Goal: Information Seeking & Learning: Find specific fact

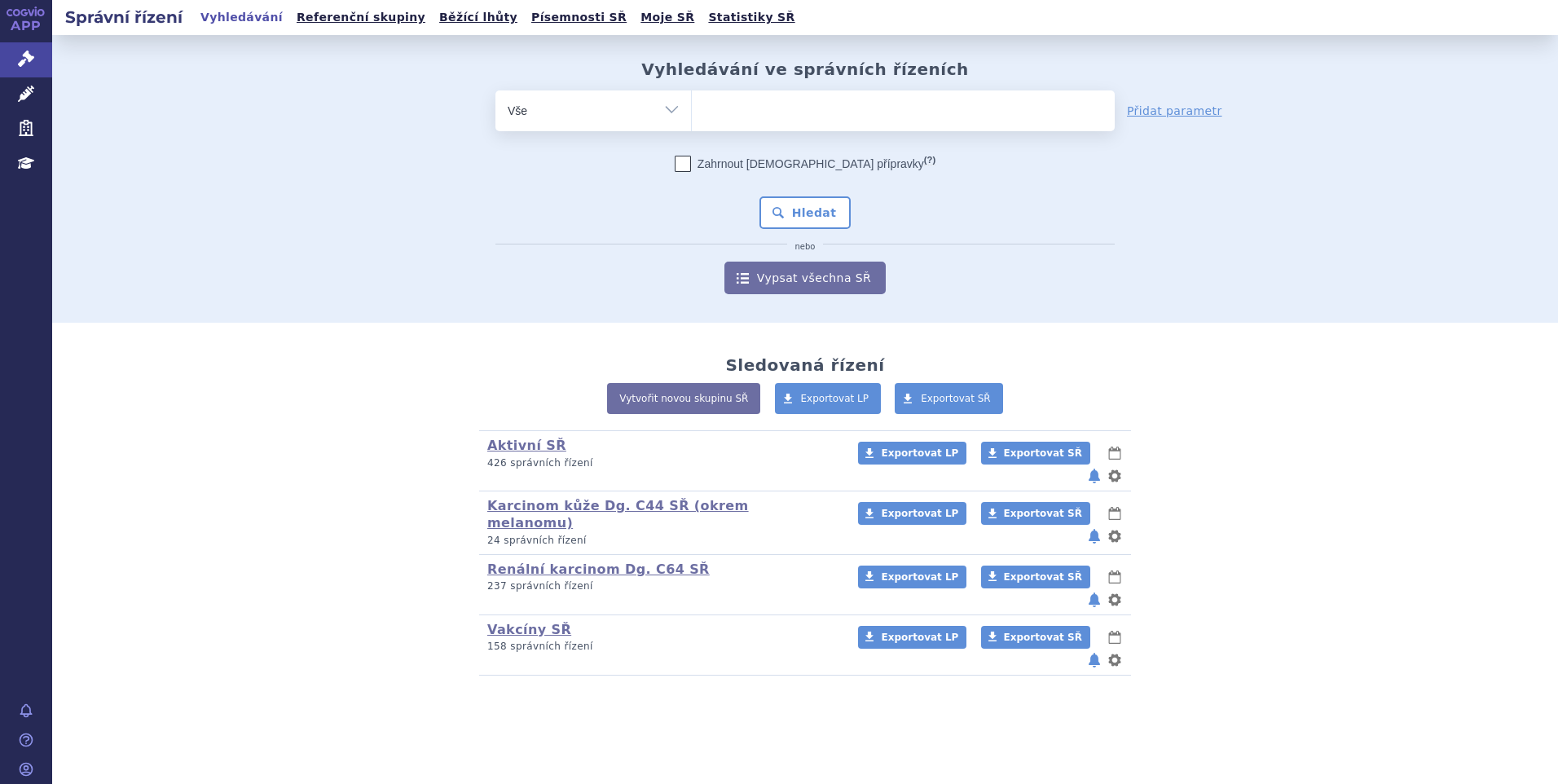
click at [779, 102] on ul at bounding box center [903, 108] width 423 height 34
click at [692, 102] on select at bounding box center [691, 110] width 1 height 41
paste input "21 310 Kč* *kalkulována dle ODTD, dávkování je individuální"
type input "21 310 Kč* *kalkulována dle ODTD, dávkování je individuální"
select select "21 310 Kč* *kalkulována dle ODTD, dávkování je individuální"
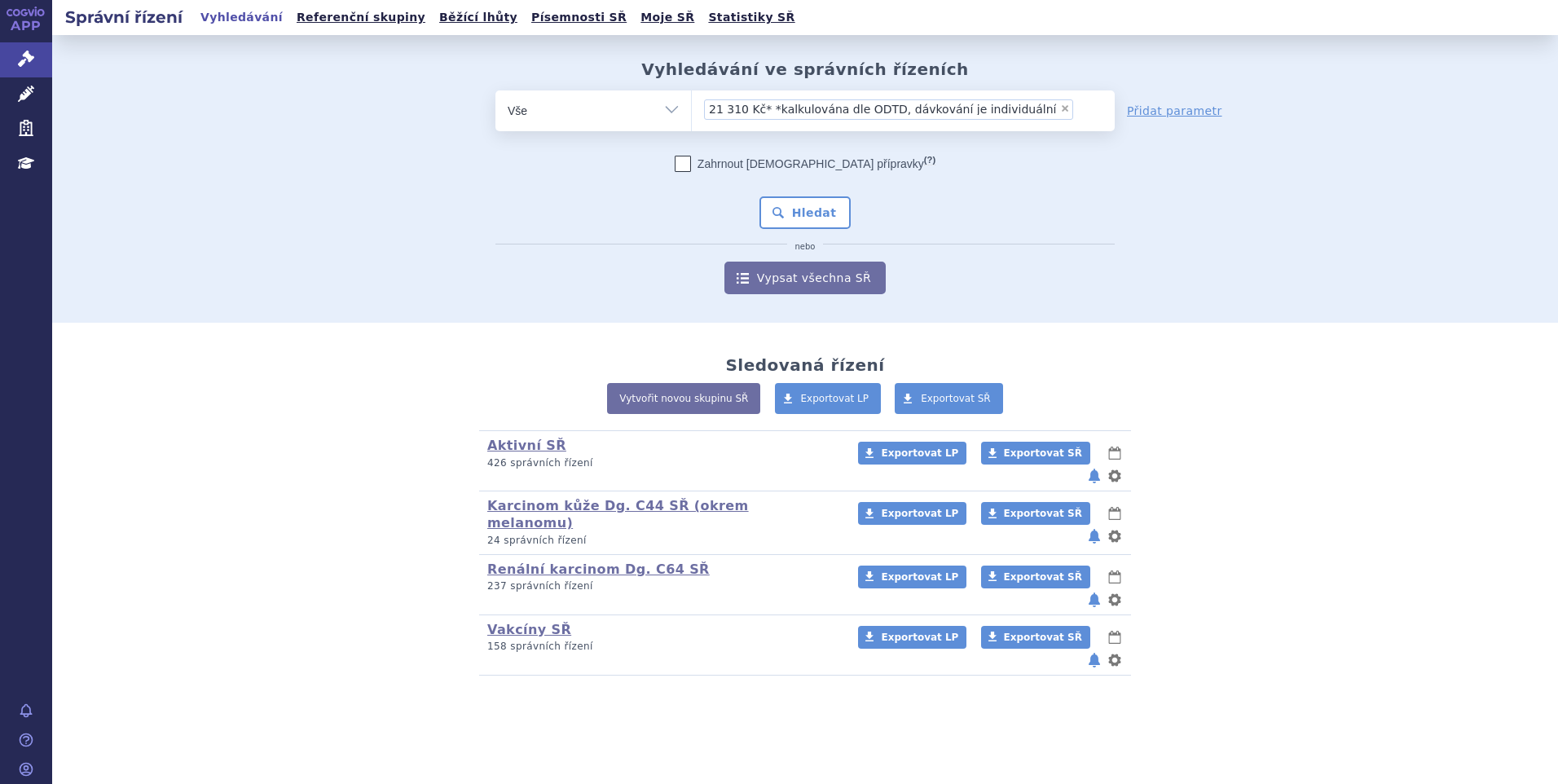
click at [1010, 256] on div "Zahrnout bratrské přípravky (?) * Pozor, hledání dle vyhledávacího parametru In…" at bounding box center [805, 225] width 619 height 138
click at [1060, 110] on span "×" at bounding box center [1064, 108] width 9 height 9
click at [692, 110] on select "21 310 Kč* *kalkulována dle ODTD, dávkování je individuální" at bounding box center [691, 110] width 1 height 41
select select
click at [914, 106] on ul at bounding box center [903, 108] width 423 height 34
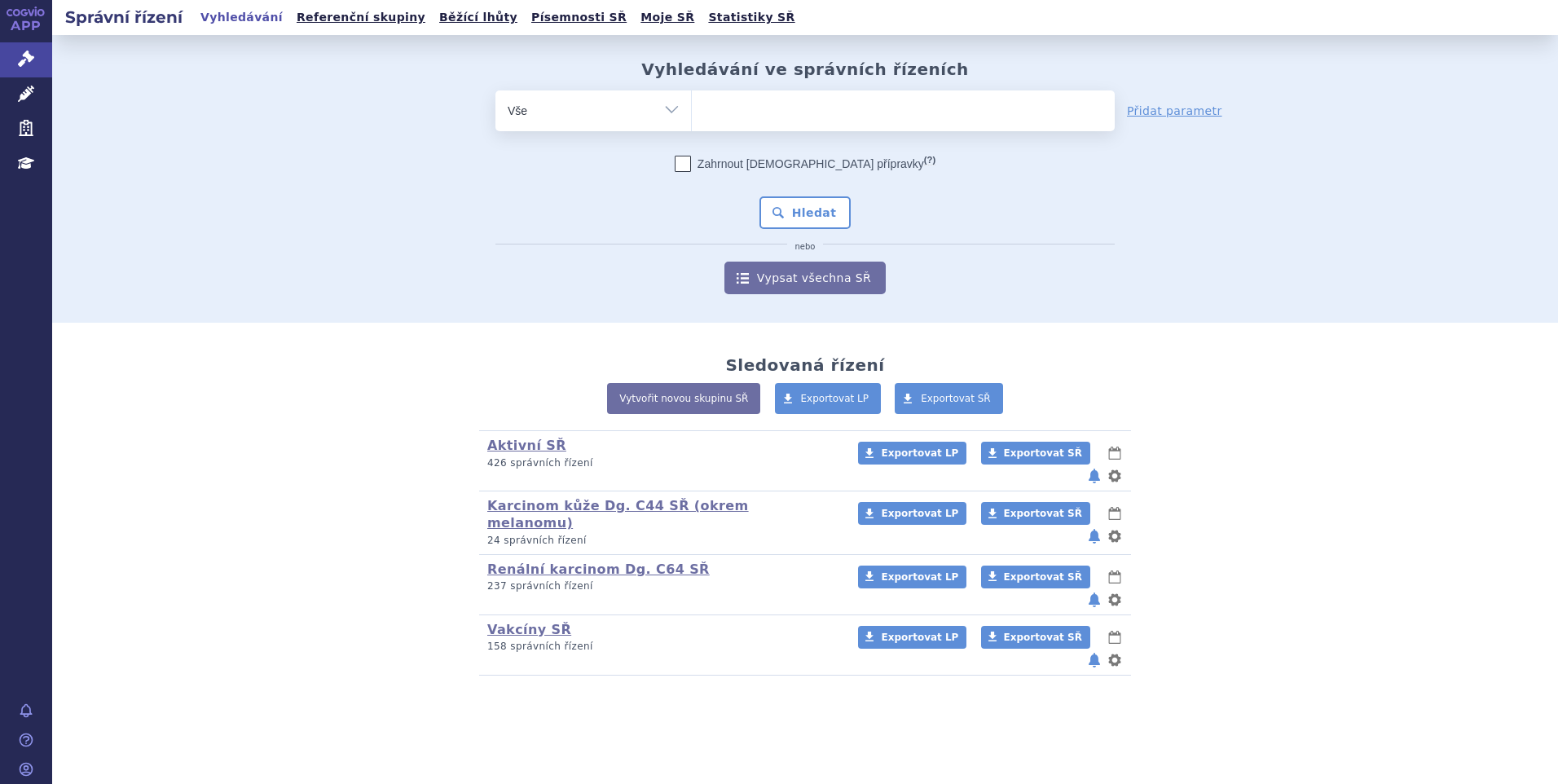
click at [692, 106] on select "21 310 Kč* *kalkulována dle ODTD, dávkování je individuální" at bounding box center [691, 110] width 1 height 41
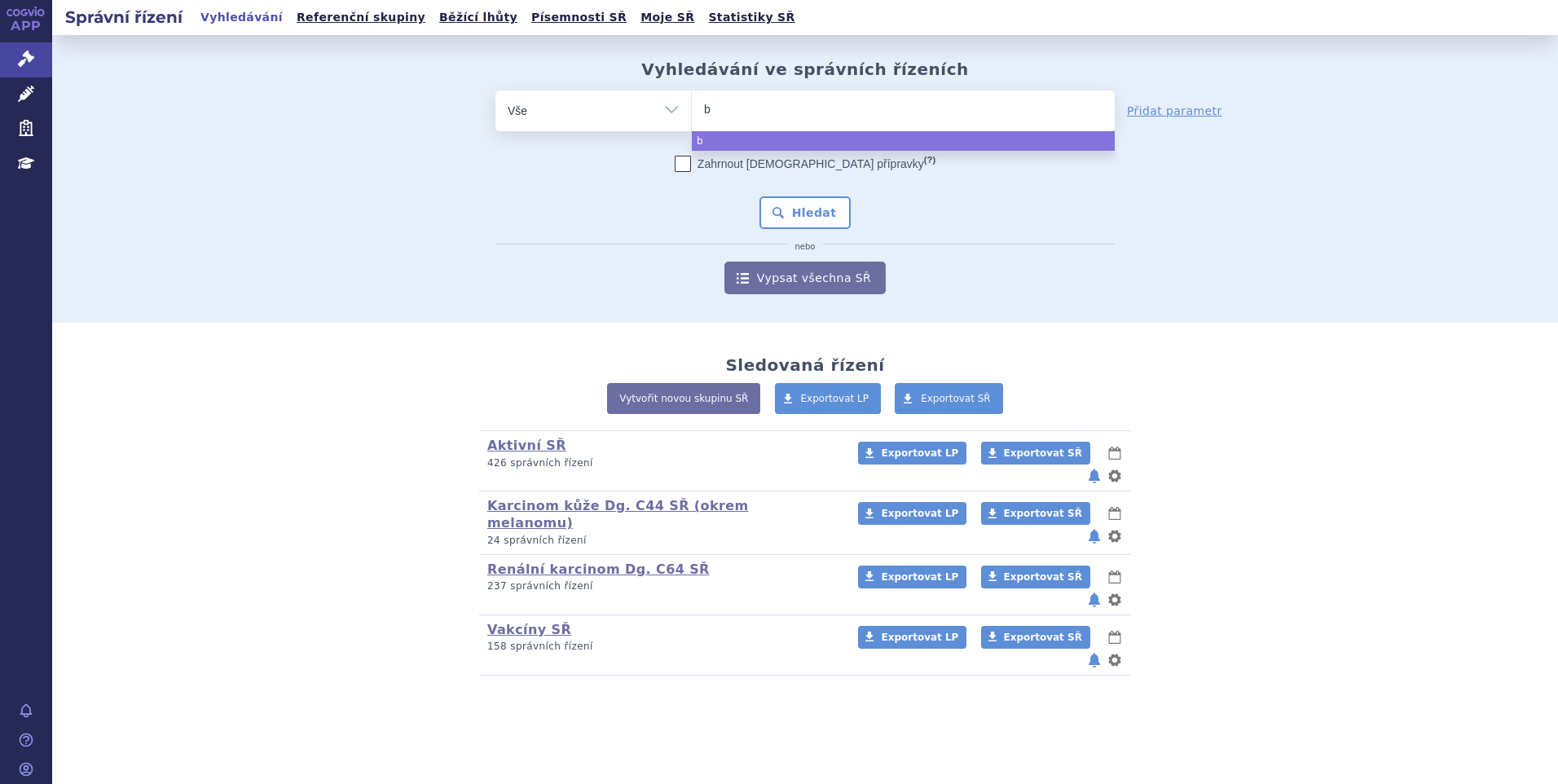
type input "bu"
type input "bus"
type input "buspe"
type input "buspen"
select select "buspen"
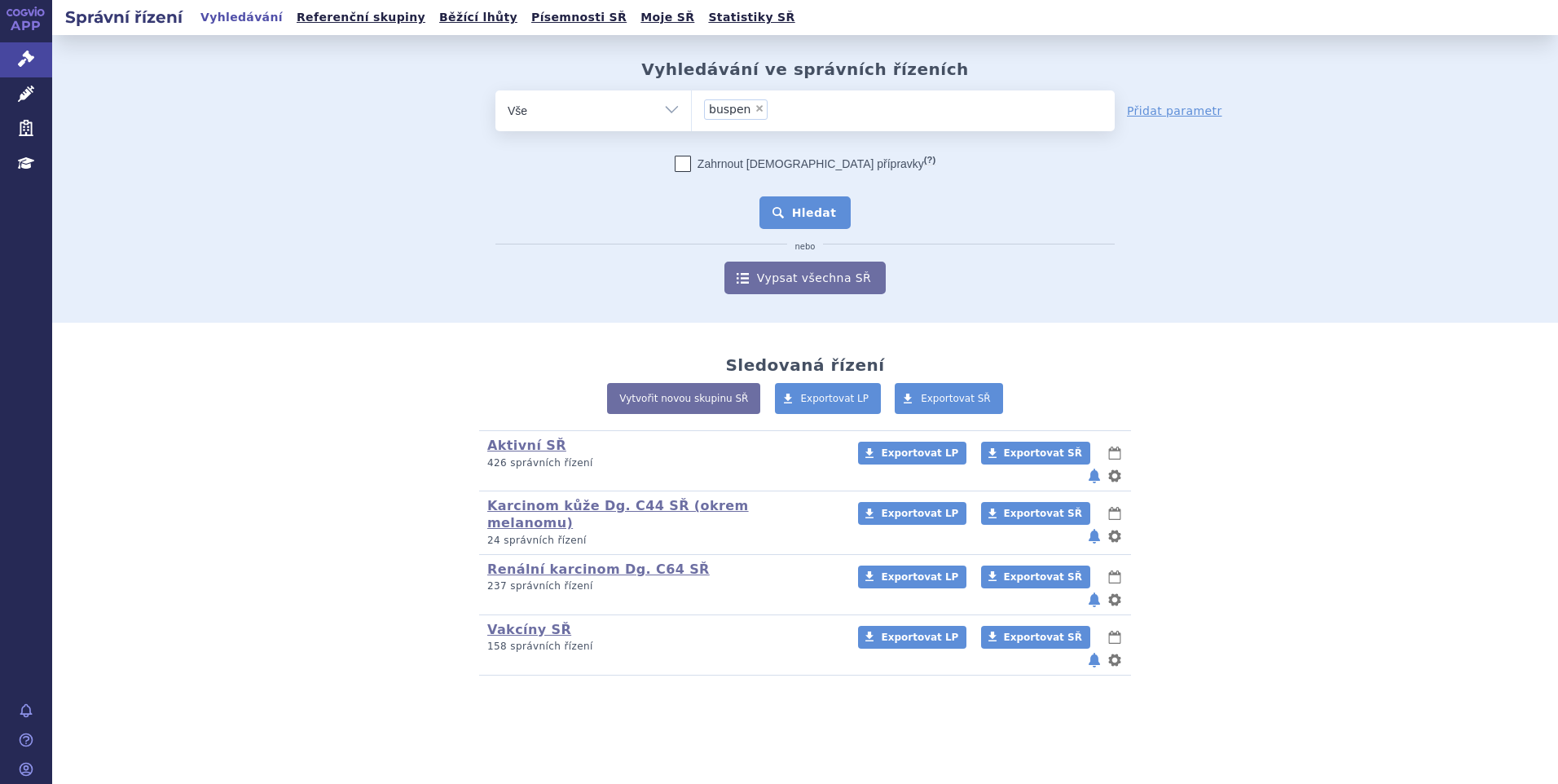
click at [813, 208] on button "Hledat" at bounding box center [805, 213] width 92 height 32
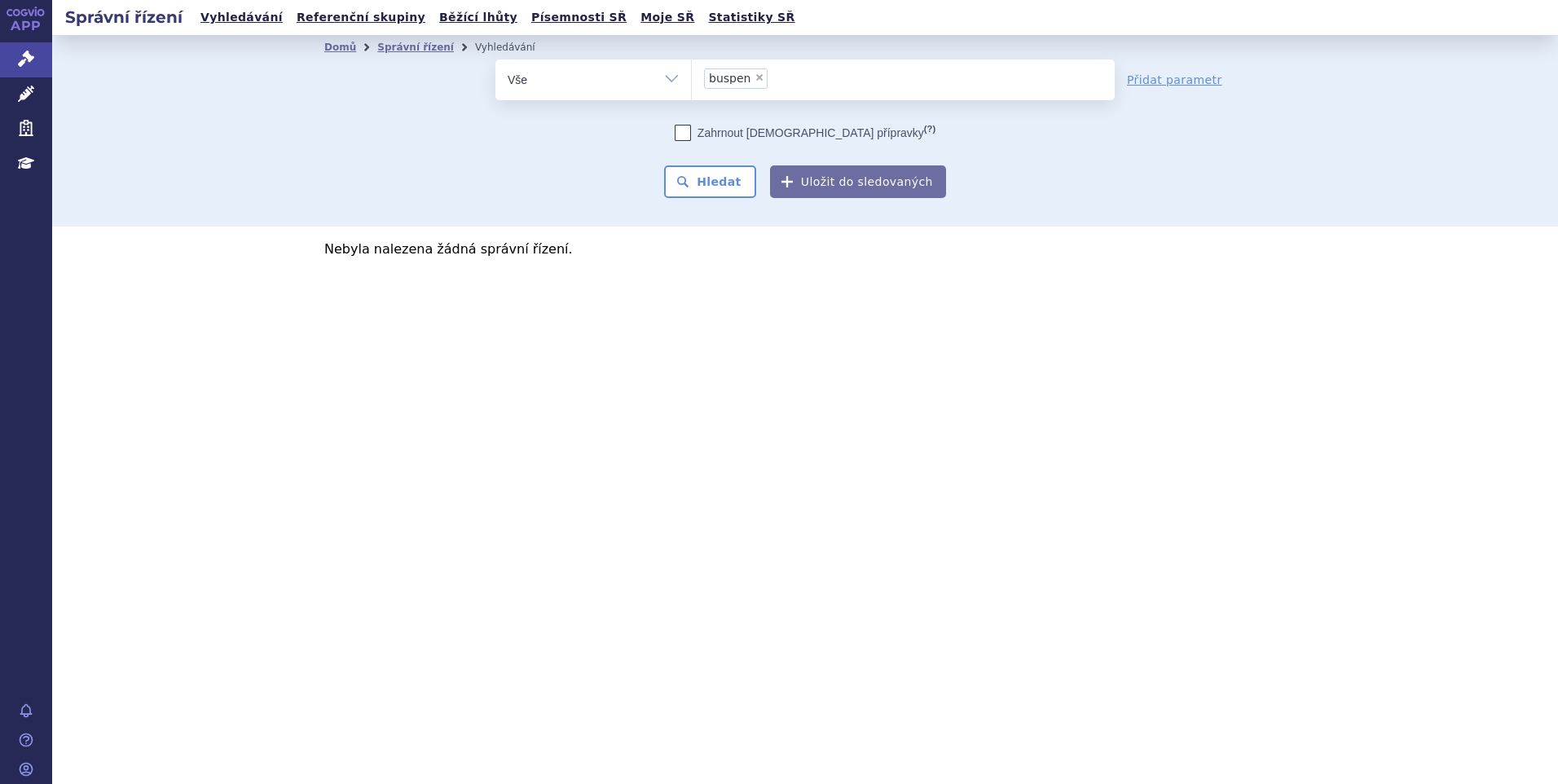
click at [767, 79] on ul "× buspen" at bounding box center [903, 78] width 423 height 36
click at [692, 79] on select "buspen" at bounding box center [691, 79] width 1 height 41
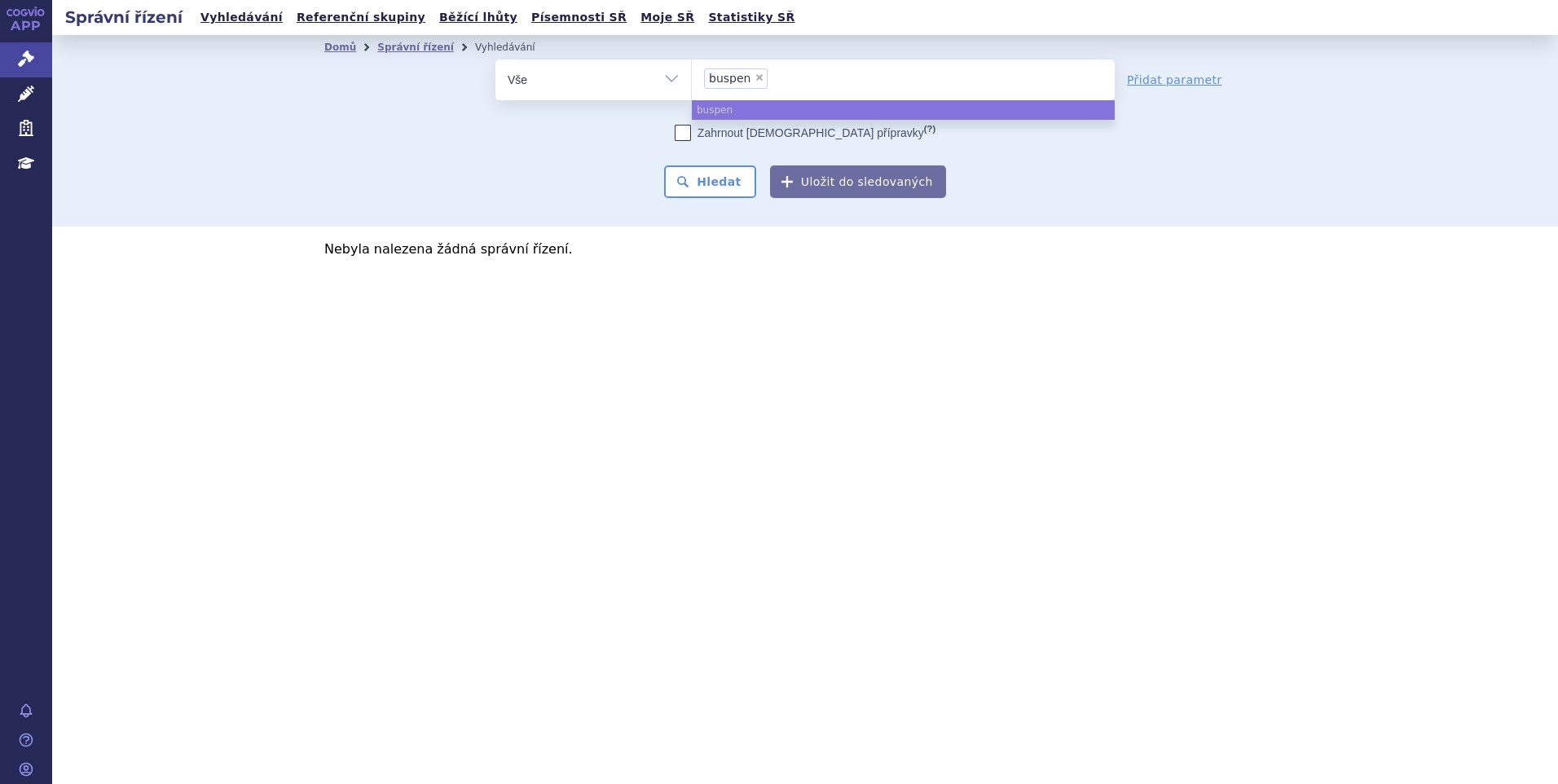
select select
type input "buspen"
type input "busp"
type input "bus"
type input "bu"
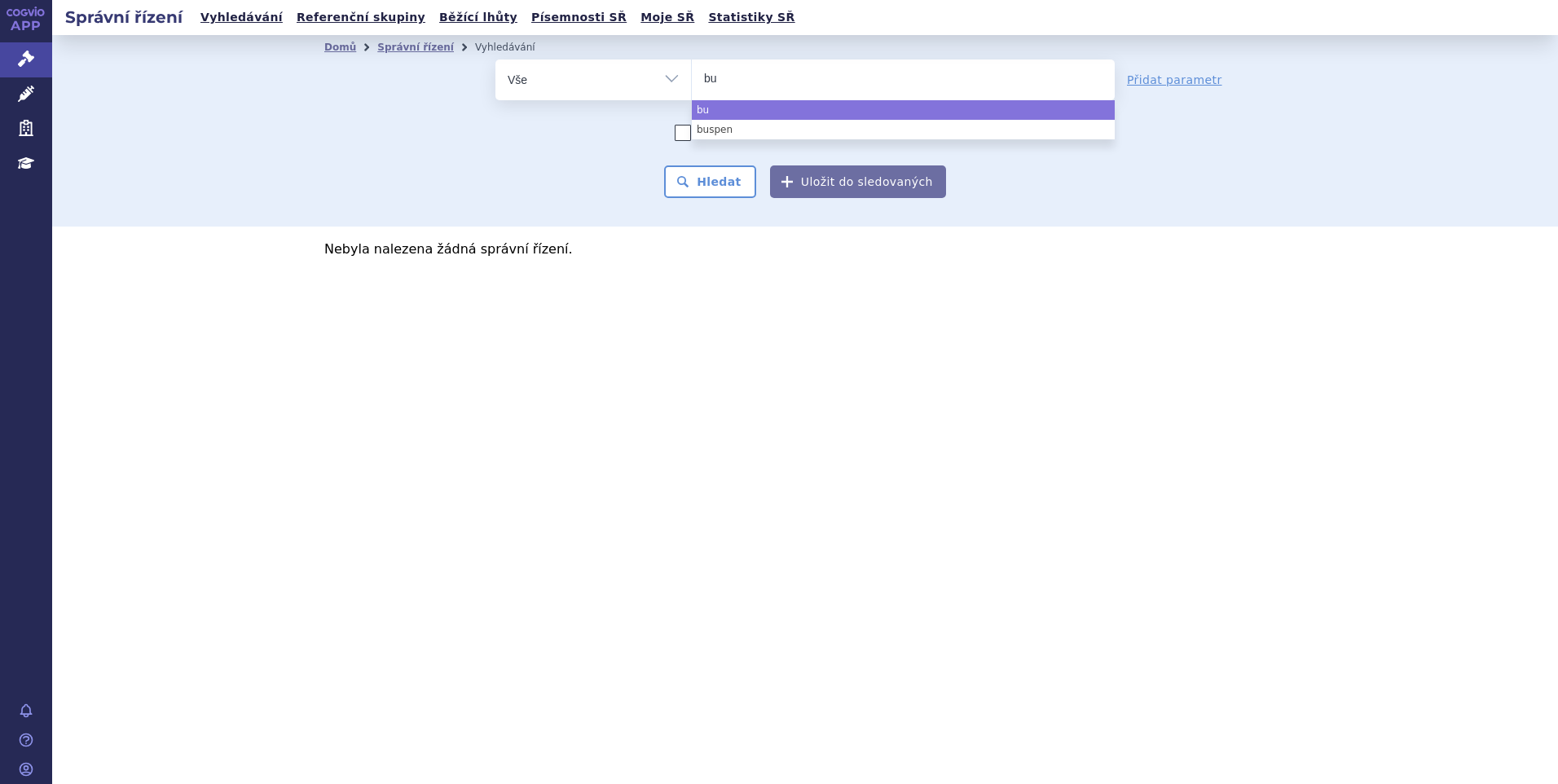
type input "bup"
type input "bupen"
type input "bupens"
select select "bupens"
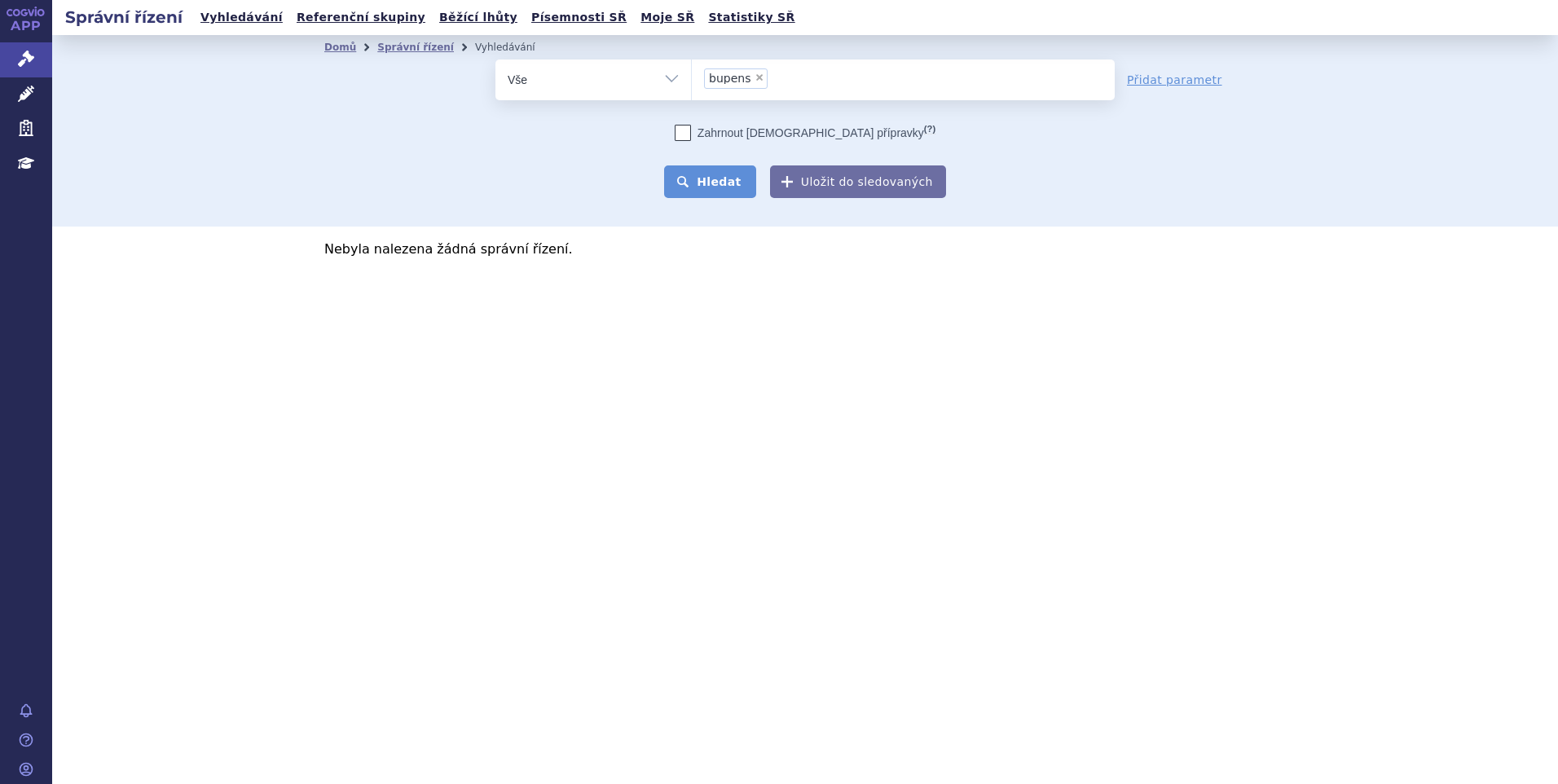
click at [722, 193] on button "Hledat" at bounding box center [710, 182] width 92 height 32
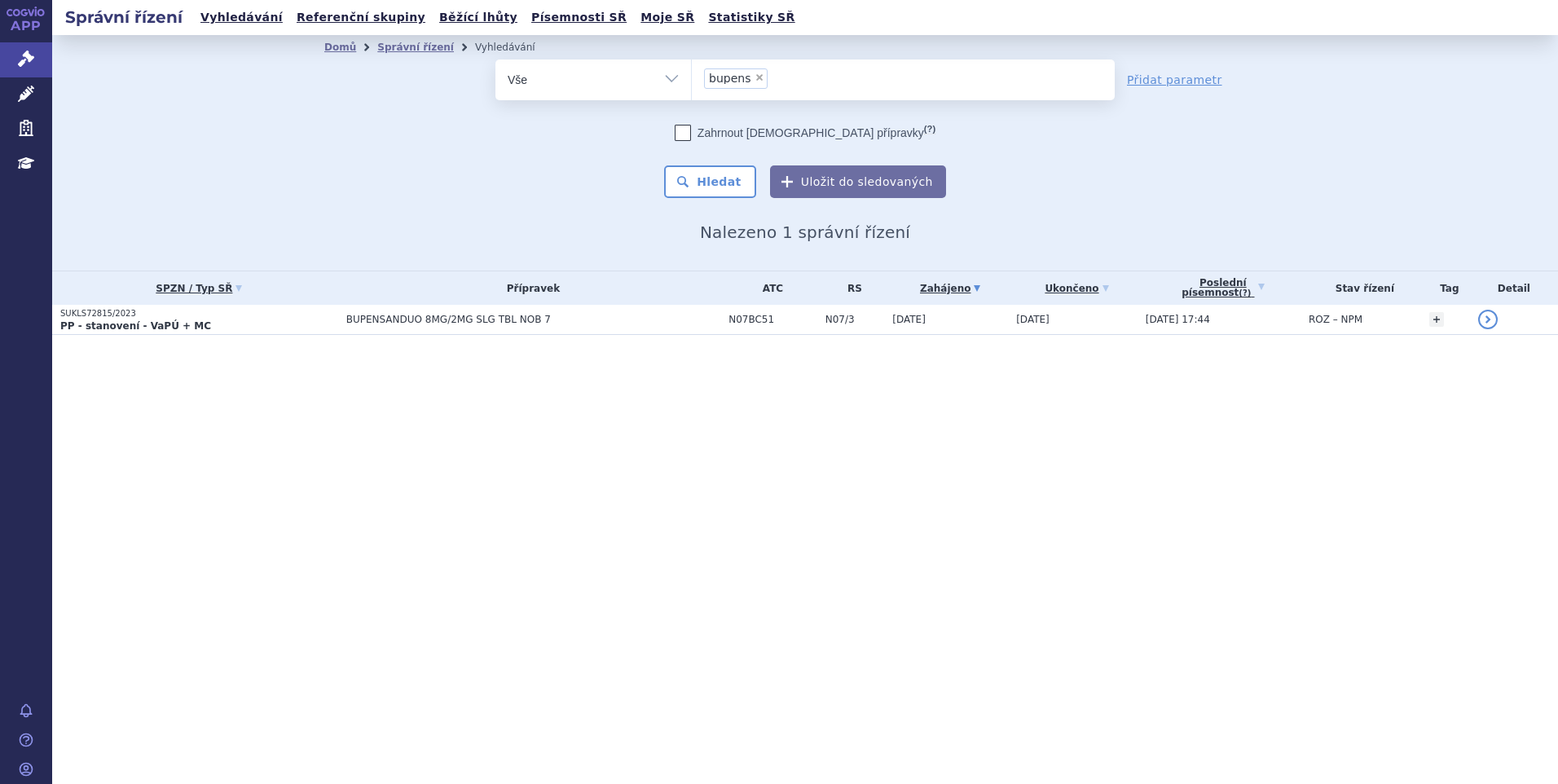
click at [417, 319] on span "BUPENSANDUO 8MG/2MG SLG TBL NOB 7" at bounding box center [533, 319] width 374 height 11
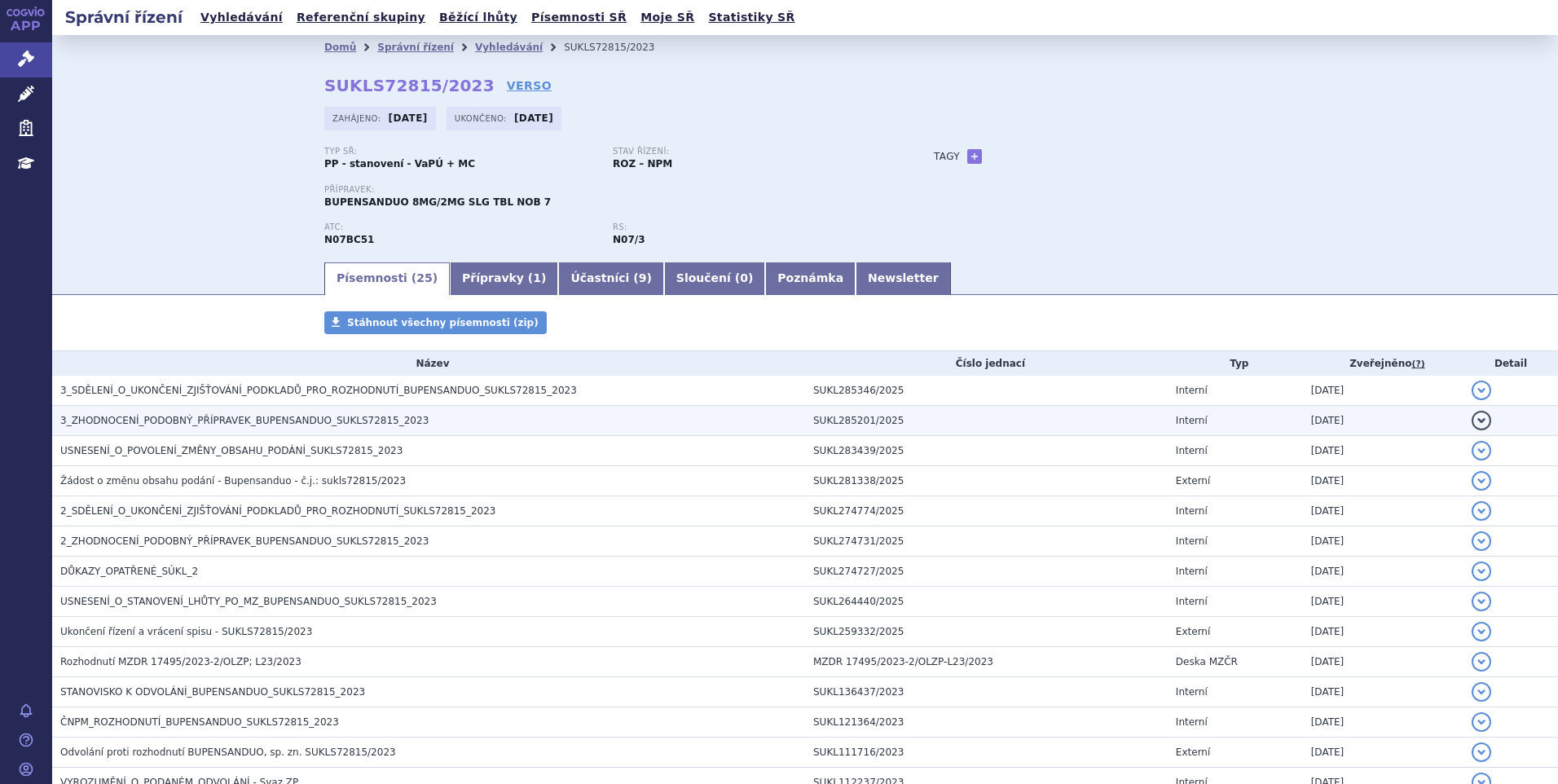
click at [232, 410] on td "3_ZHODNOCENÍ_PODOBNÝ_PŘÍPRAVEK_BUPENSANDUO_SUKLS72815_2023" at bounding box center [428, 420] width 753 height 30
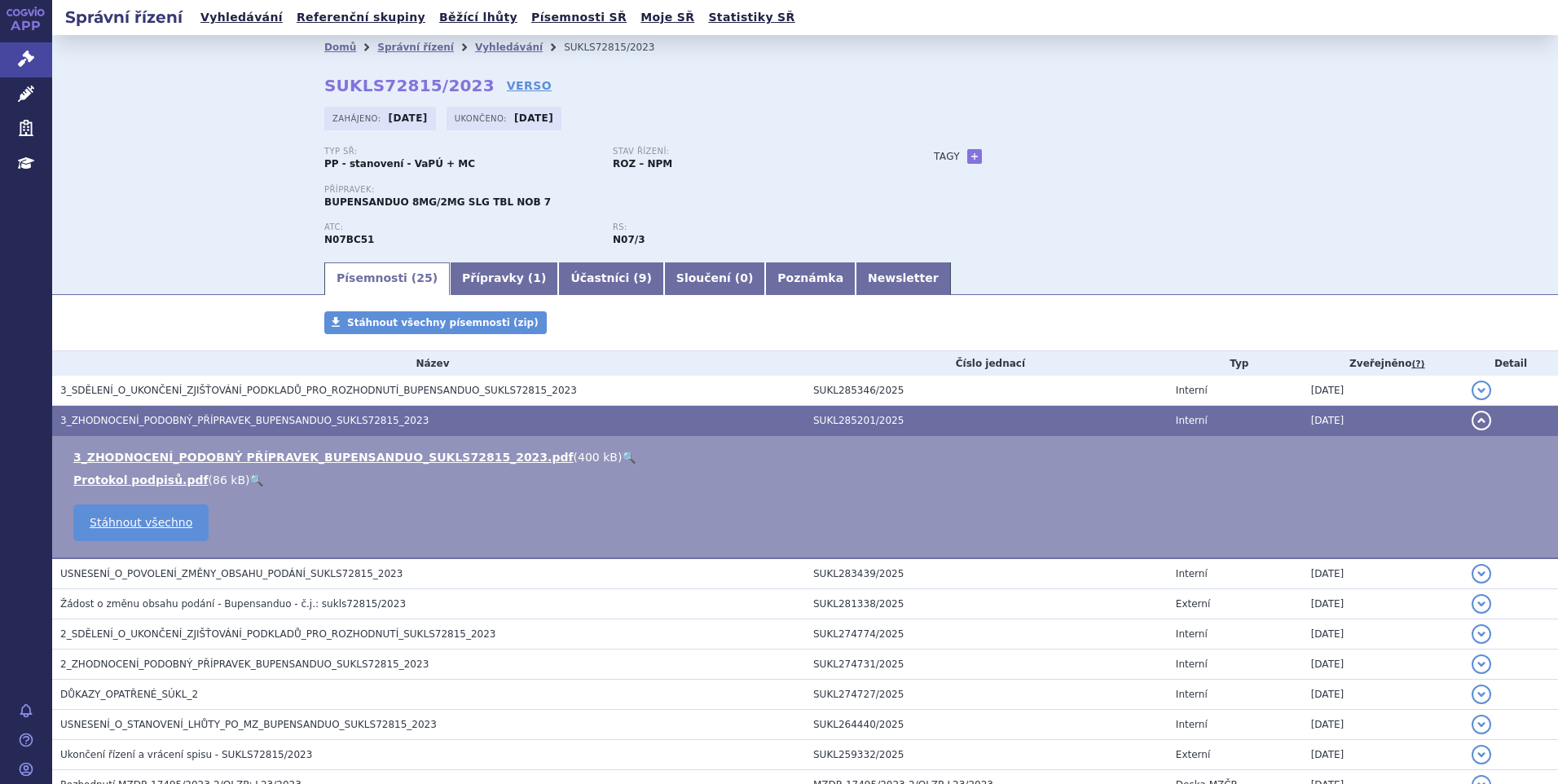
click at [622, 455] on link "🔍" at bounding box center [629, 456] width 14 height 13
drag, startPoint x: 296, startPoint y: 205, endPoint x: 390, endPoint y: 206, distance: 94.0
click at [390, 206] on div "Domů Správní řízení Vyhledávání SUKLS72815/2023 SUKLS72815/2023 VERSO Zahájeno:…" at bounding box center [805, 160] width 1027 height 201
copy span "BUPENSANDUO"
drag, startPoint x: 10, startPoint y: 97, endPoint x: 112, endPoint y: 98, distance: 102.0
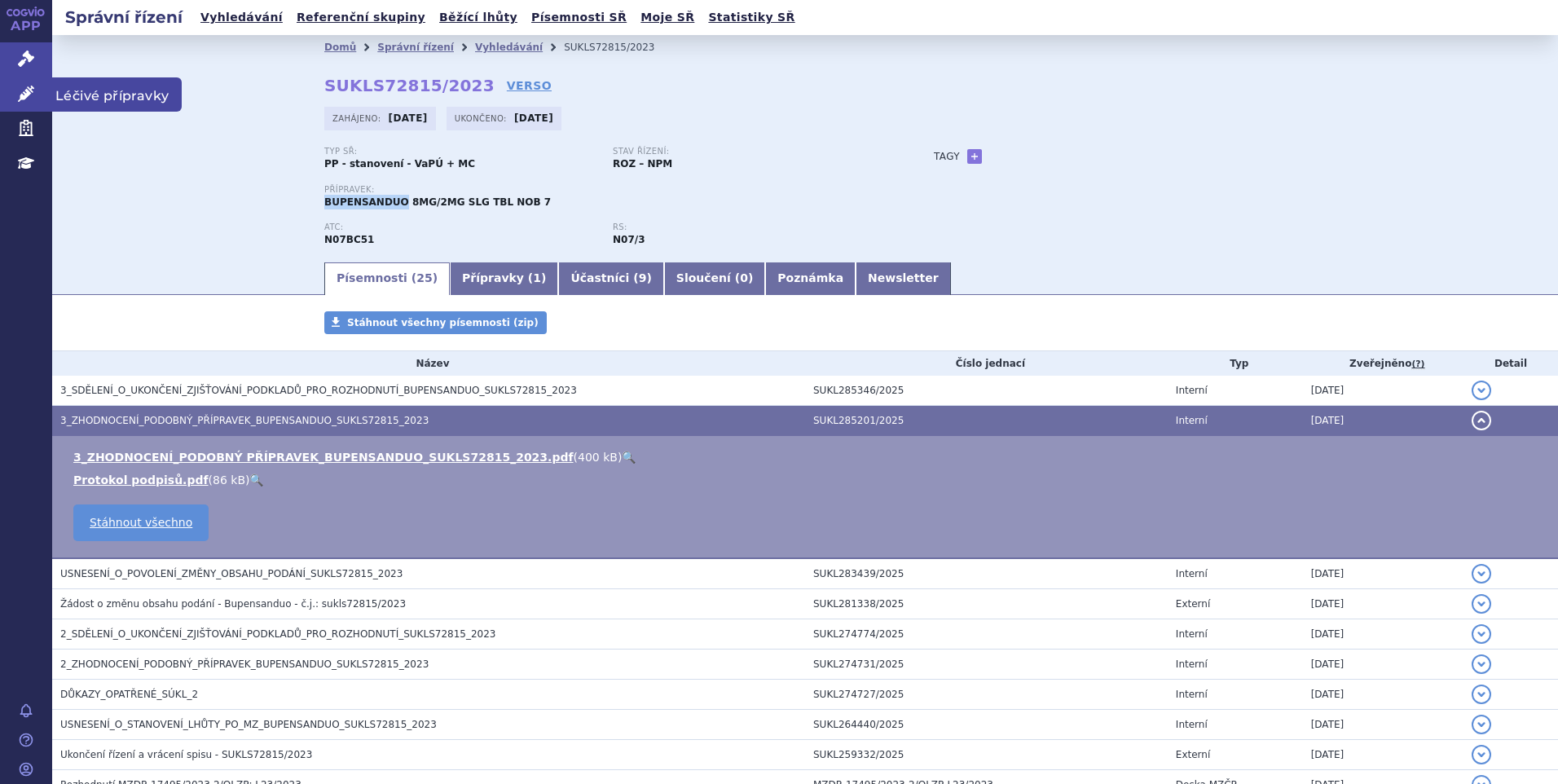
click at [11, 97] on link "Léčivé přípravky" at bounding box center [26, 95] width 52 height 34
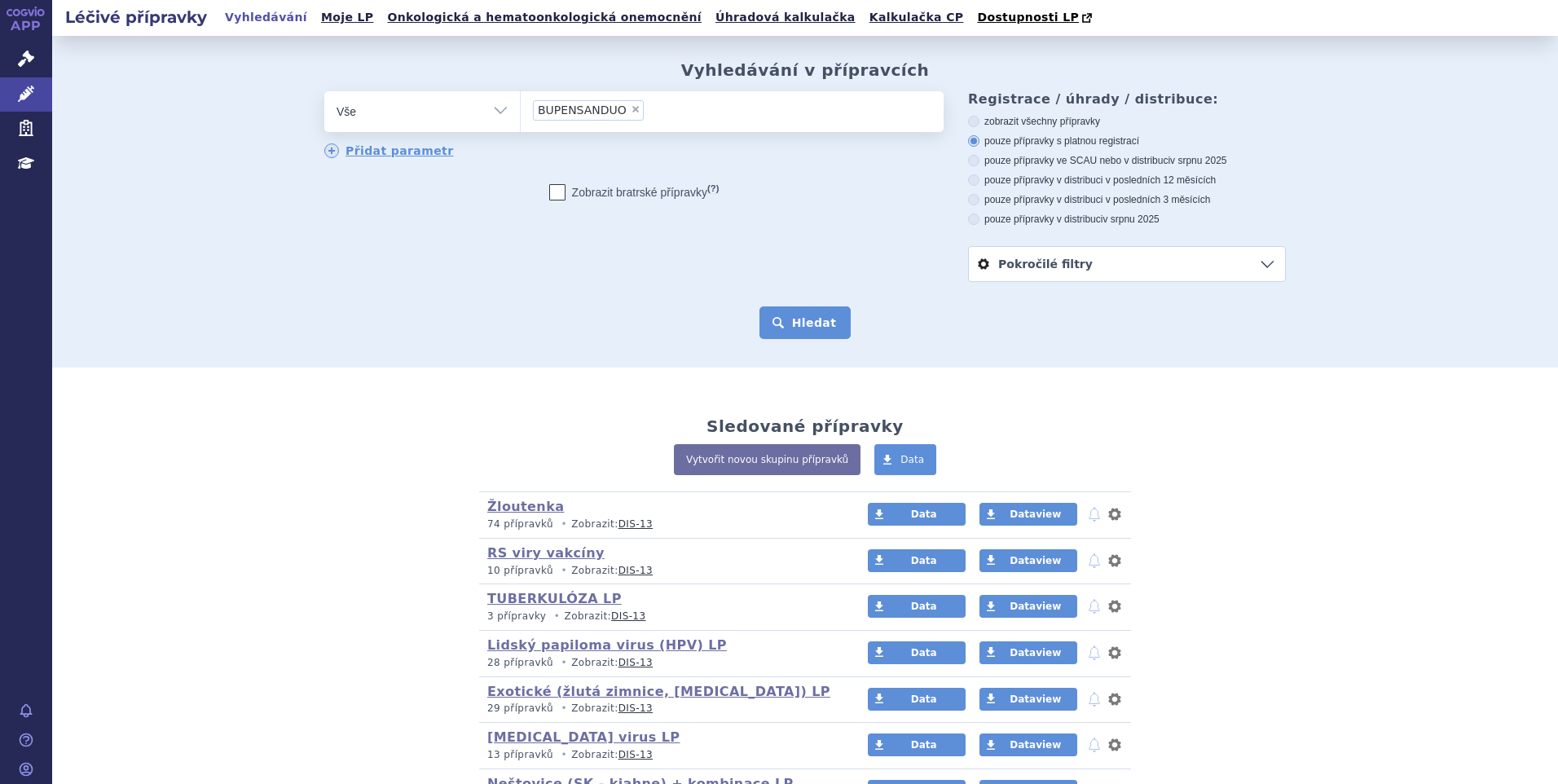
click at [786, 318] on button "Hledat" at bounding box center [805, 323] width 92 height 32
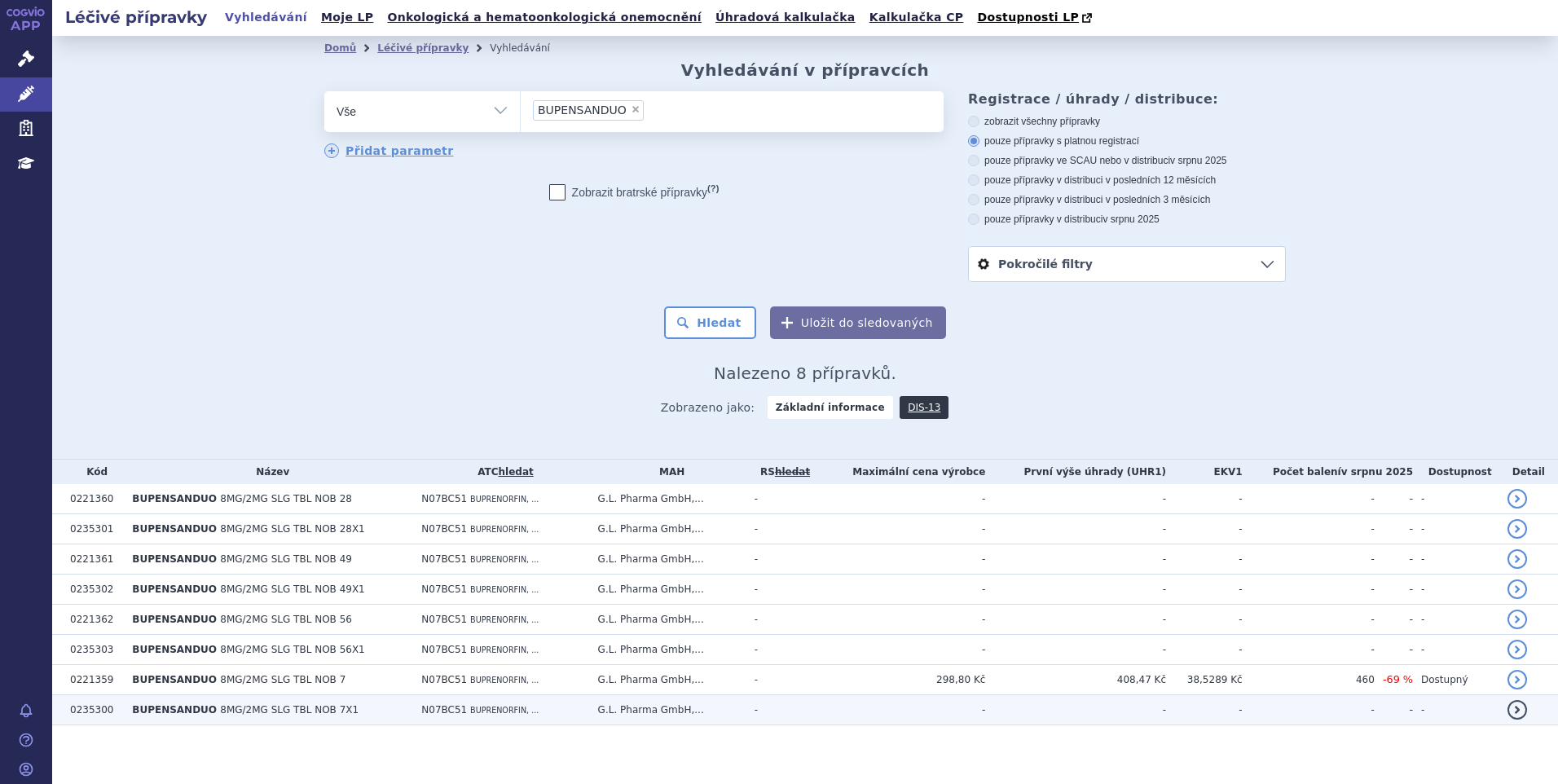
scroll to position [9, 0]
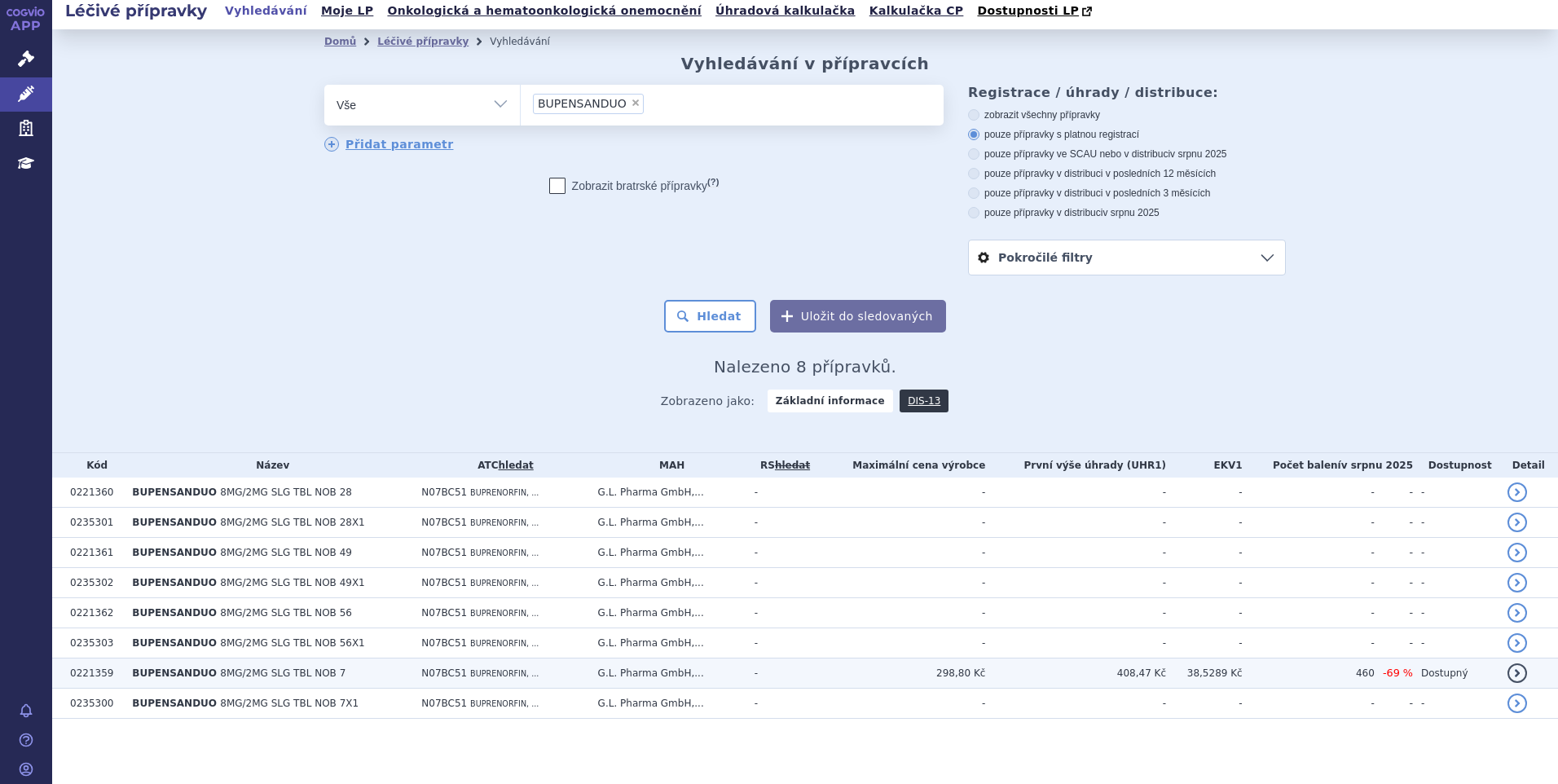
click at [882, 677] on td "298,80 Kč" at bounding box center [900, 673] width 169 height 30
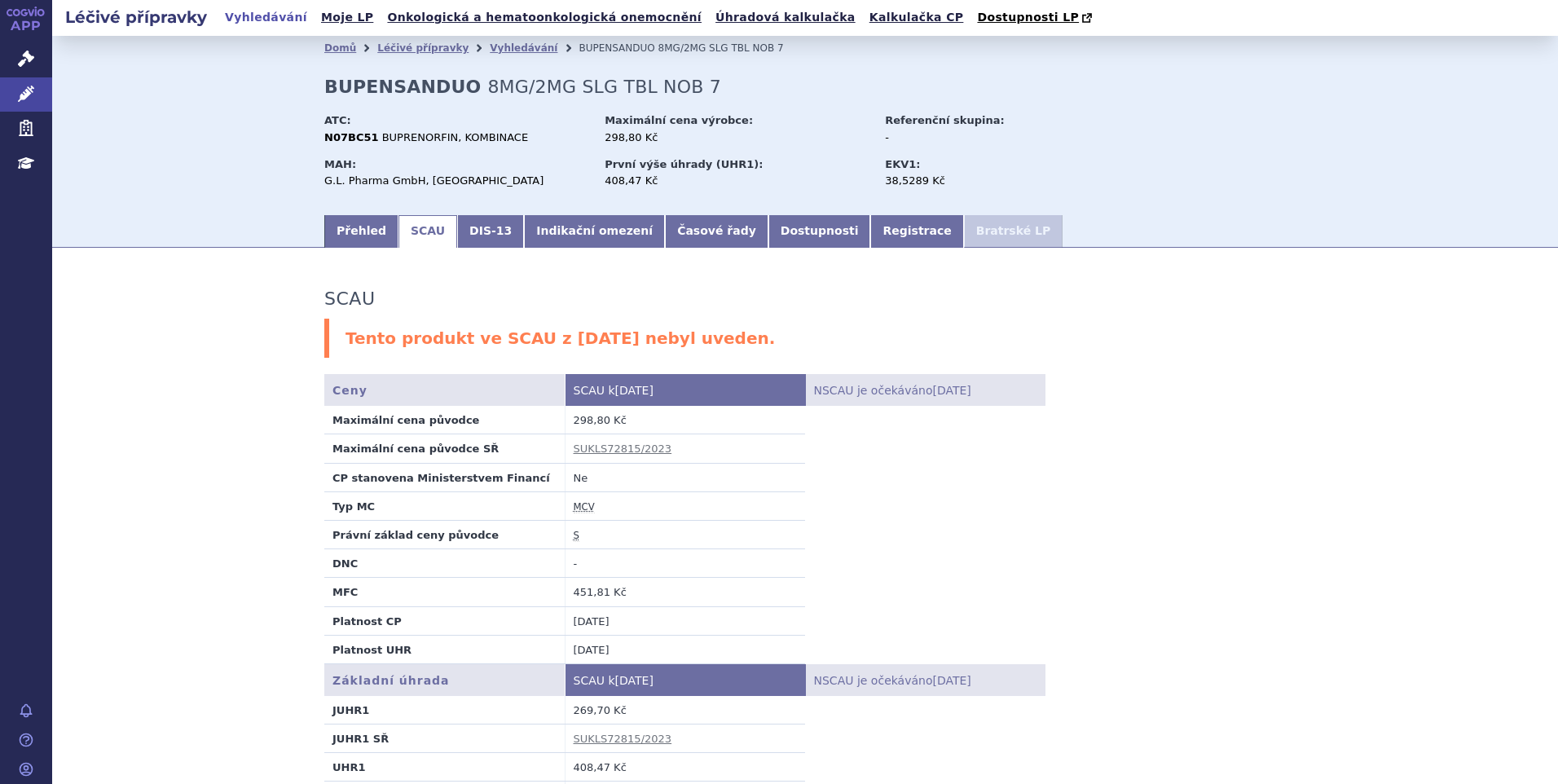
click at [412, 232] on link "SCAU" at bounding box center [427, 231] width 59 height 32
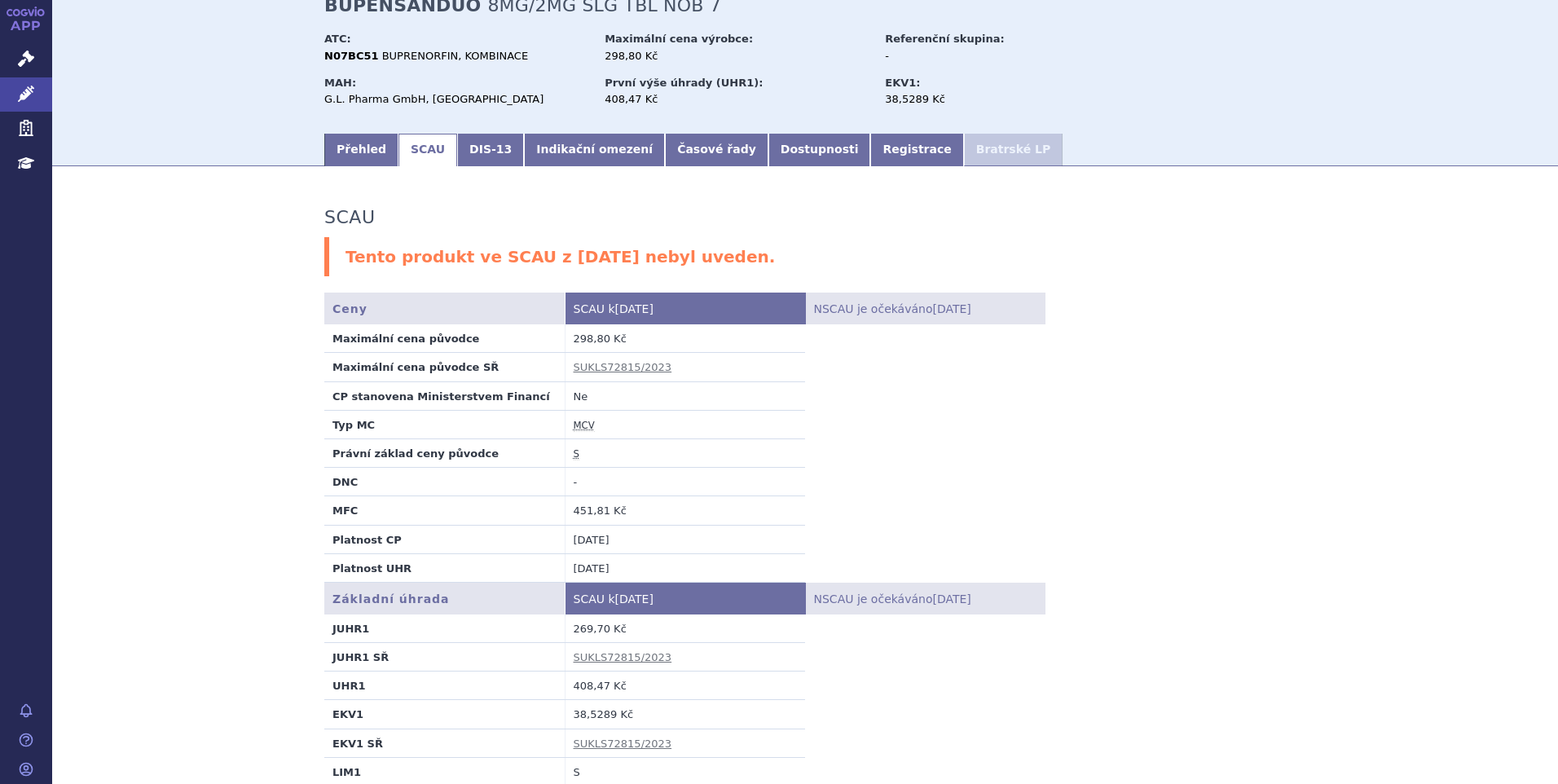
scroll to position [163, 0]
